Goal: Information Seeking & Learning: Learn about a topic

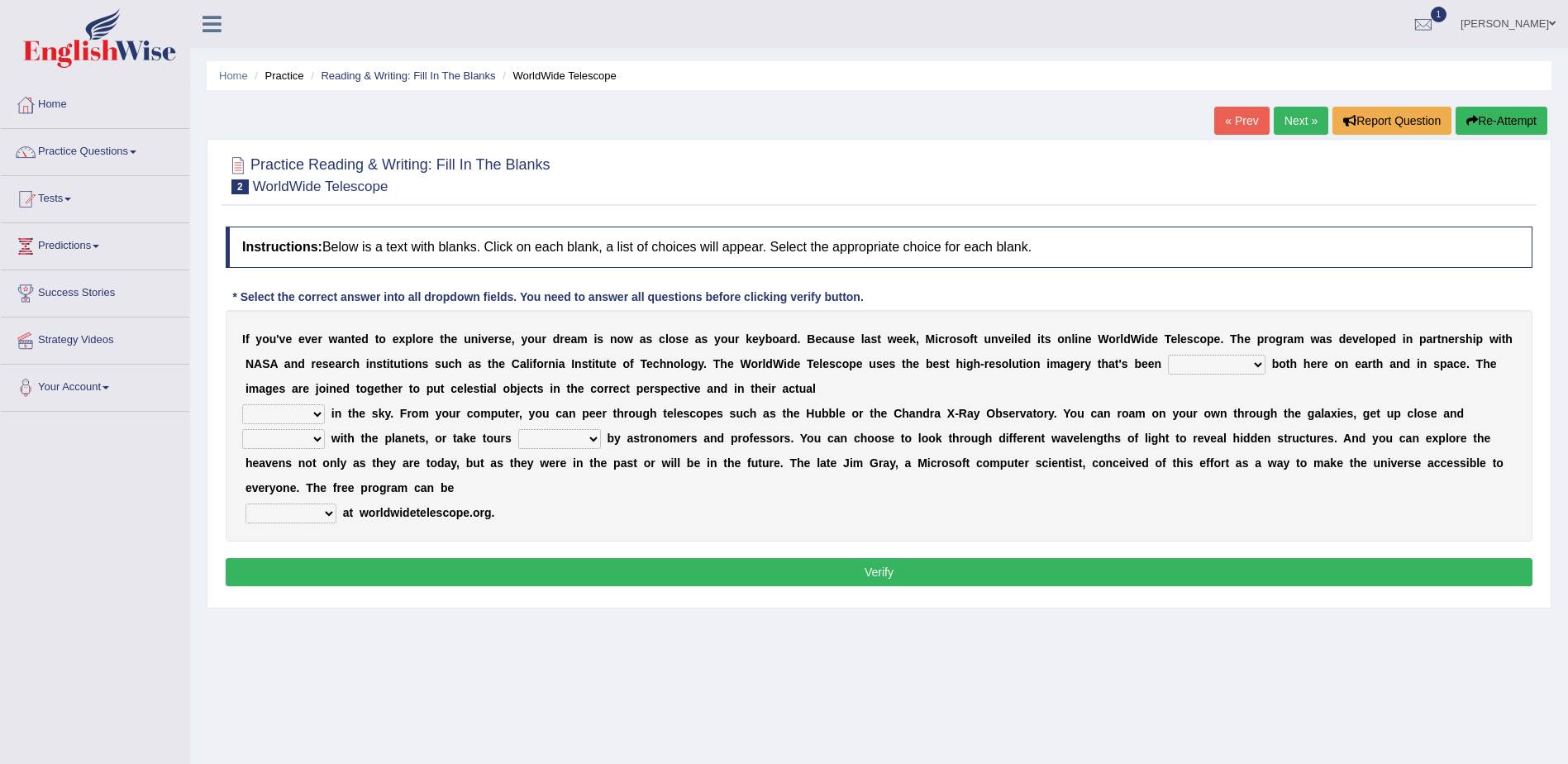
click at [1168, 363] on select "degraded ascended remonstrated generated" at bounding box center [1216, 365] width 97 height 20
select select "generated"
click at [1168, 355] on select "degraded ascended remonstrated generated" at bounding box center [1216, 365] width 97 height 20
click at [315, 413] on select "aspects parts conditions positions" at bounding box center [283, 414] width 82 height 20
click at [41, 101] on link "Home" at bounding box center [95, 102] width 189 height 42
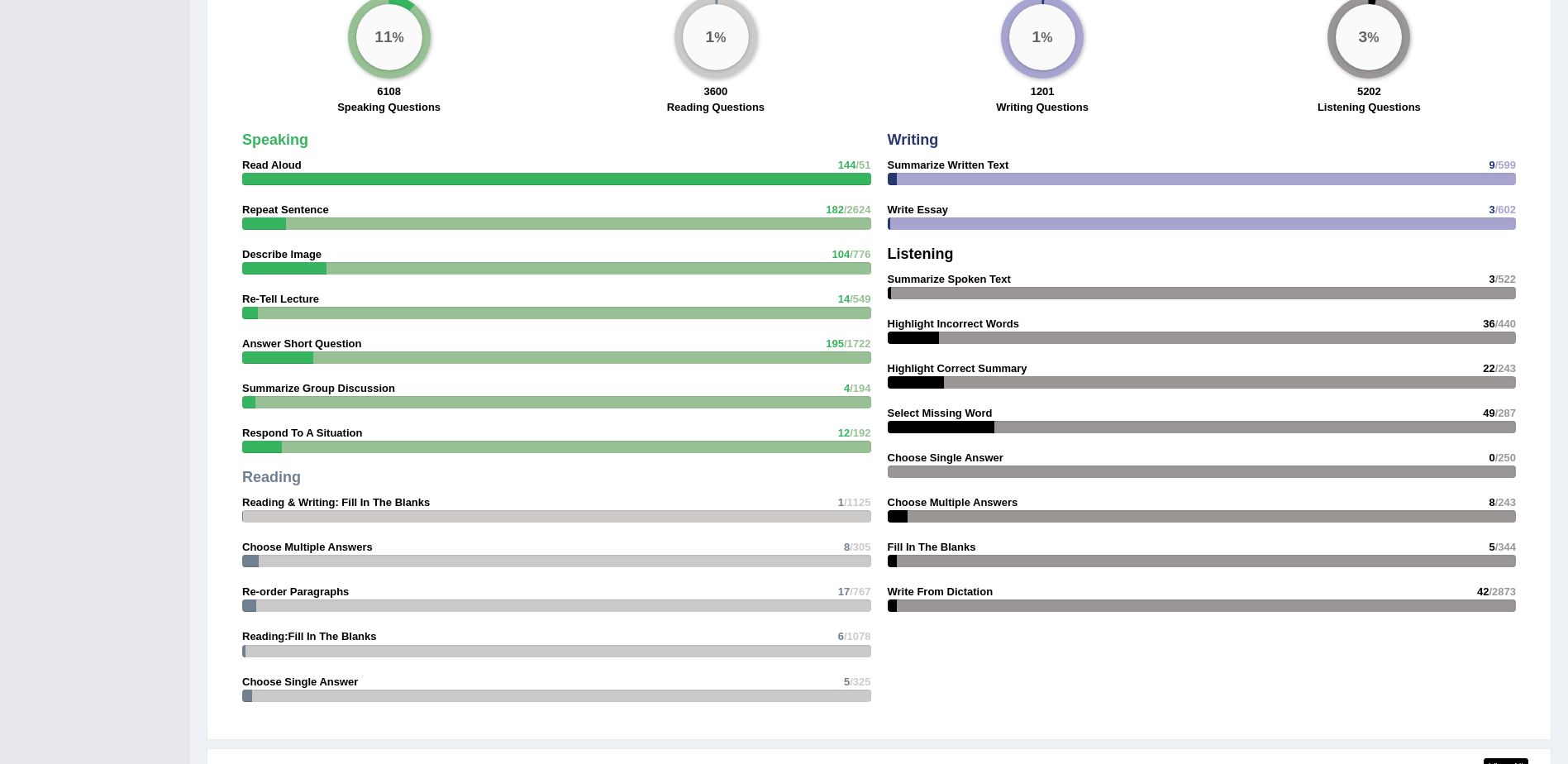
drag, startPoint x: 630, startPoint y: 564, endPoint x: 664, endPoint y: 709, distance: 148.9
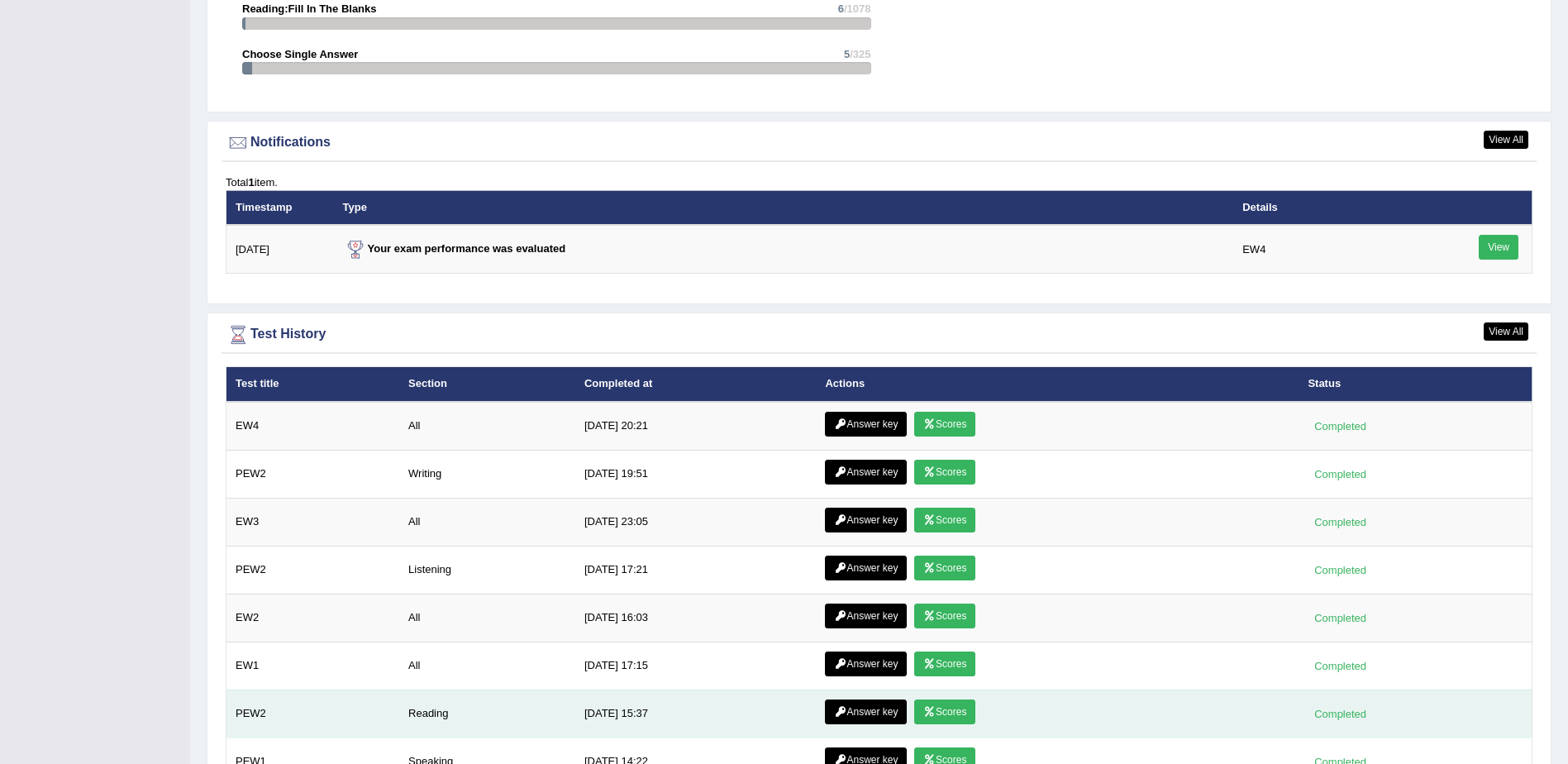
scroll to position [1921, 0]
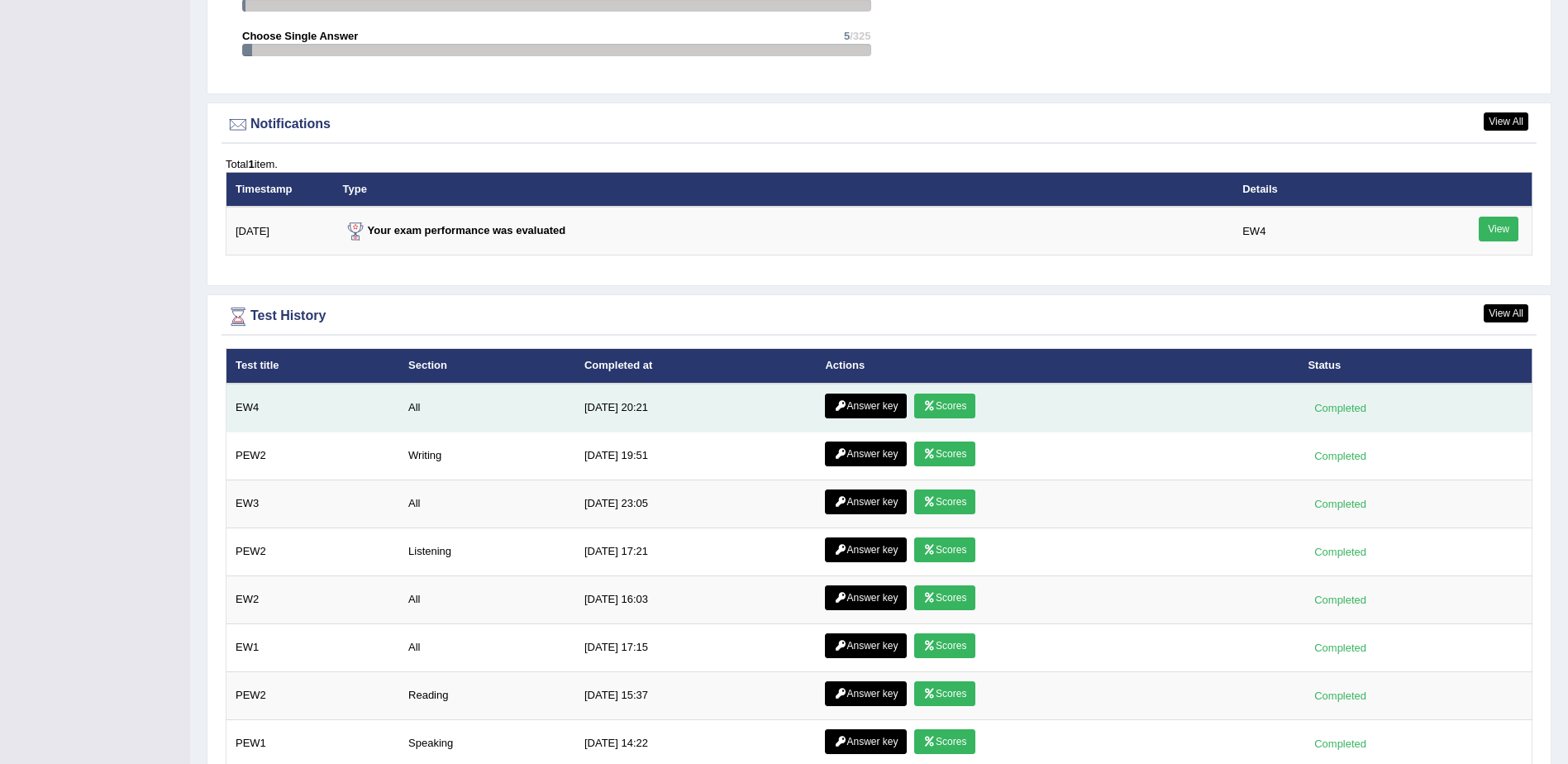
click at [934, 410] on link "Scores" at bounding box center [945, 406] width 62 height 25
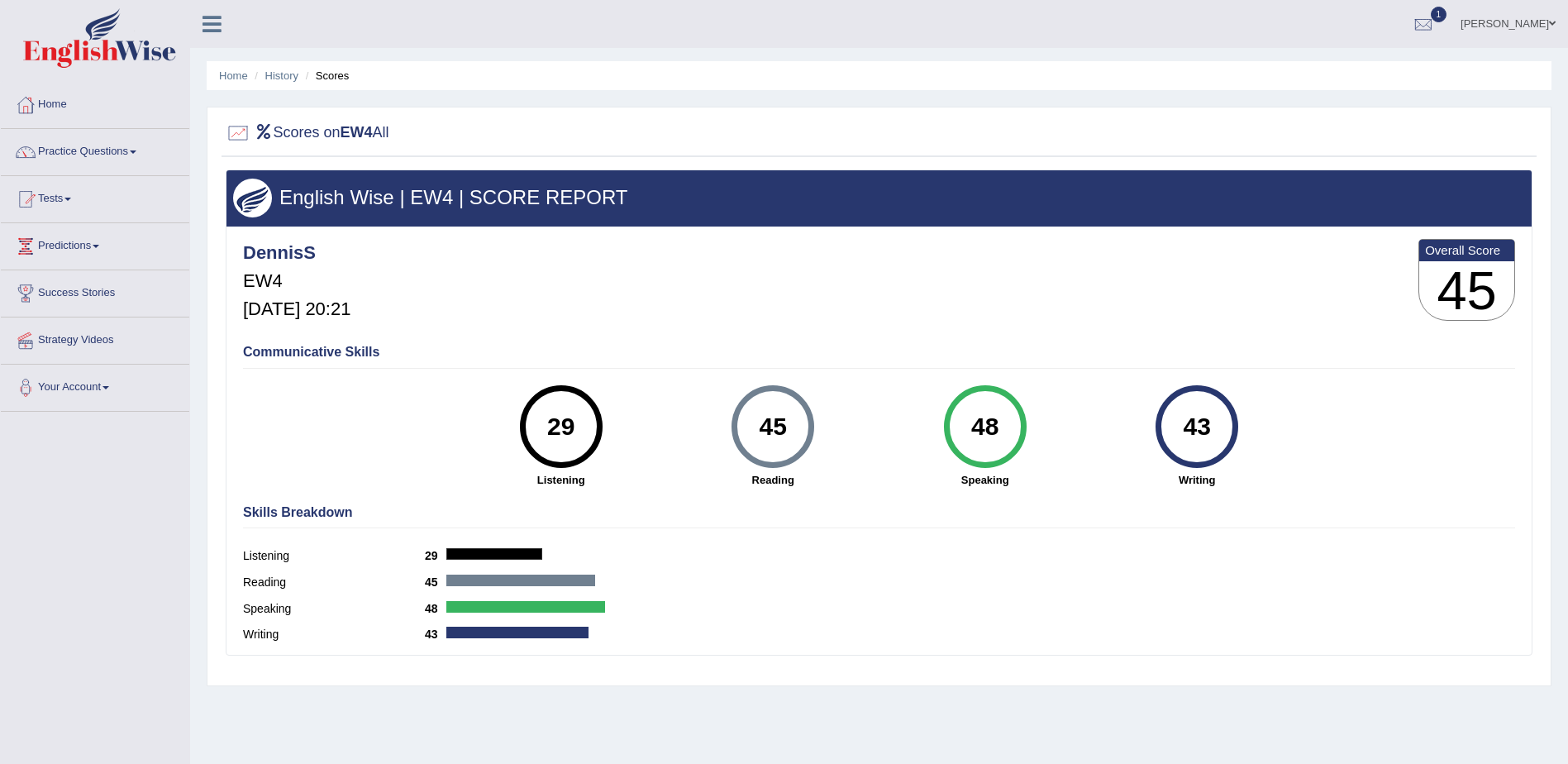
click at [96, 338] on link "Strategy Videos" at bounding box center [95, 338] width 189 height 42
